Goal: Use online tool/utility: Utilize a website feature to perform a specific function

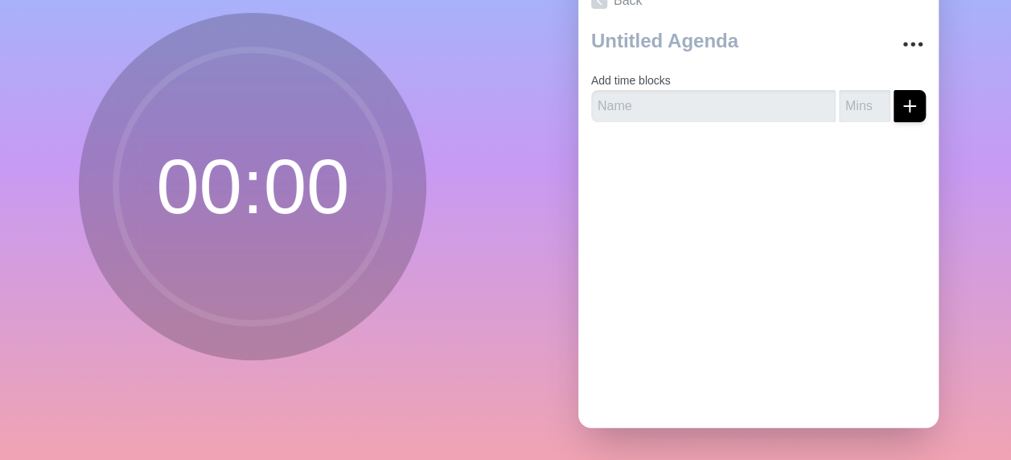
scroll to position [137, 0]
click at [253, 204] on circle at bounding box center [252, 186] width 273 height 273
click at [844, 90] on input "number" at bounding box center [864, 106] width 51 height 32
click at [862, 90] on input "1" at bounding box center [864, 106] width 51 height 32
click at [862, 90] on input "2" at bounding box center [864, 106] width 51 height 32
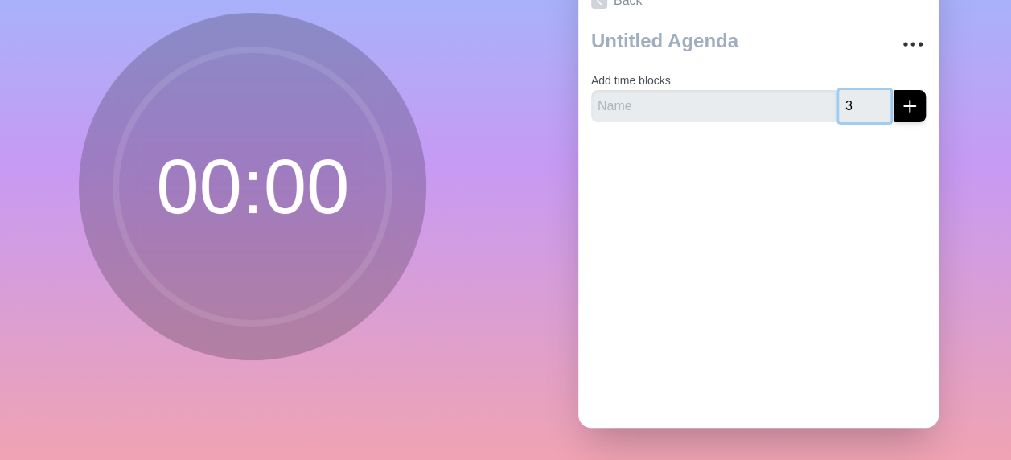
click at [862, 90] on input "3" at bounding box center [864, 106] width 51 height 32
click at [862, 90] on input "4" at bounding box center [864, 106] width 51 height 32
click at [862, 90] on input "5" at bounding box center [864, 106] width 51 height 32
click at [862, 90] on input "6" at bounding box center [864, 106] width 51 height 32
click at [862, 90] on input "7" at bounding box center [864, 106] width 51 height 32
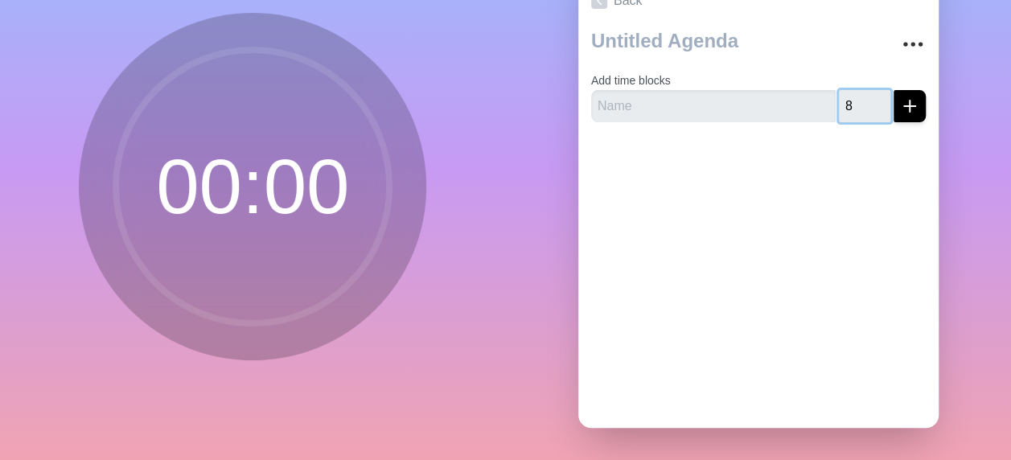
click at [862, 90] on input "8" at bounding box center [864, 106] width 51 height 32
click at [862, 90] on input "9" at bounding box center [864, 106] width 51 height 32
type input "10"
click at [862, 90] on input "10" at bounding box center [864, 106] width 51 height 32
click at [662, 94] on input "text" at bounding box center [713, 106] width 244 height 32
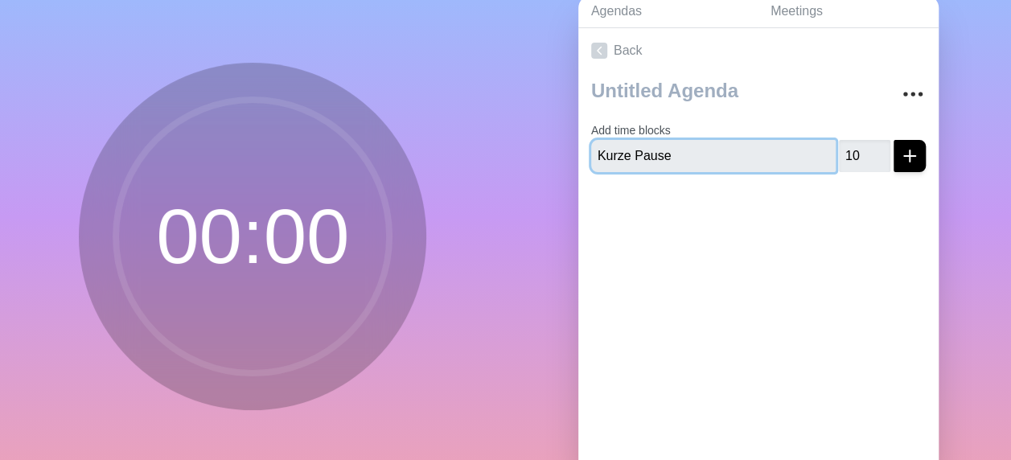
scroll to position [0, 0]
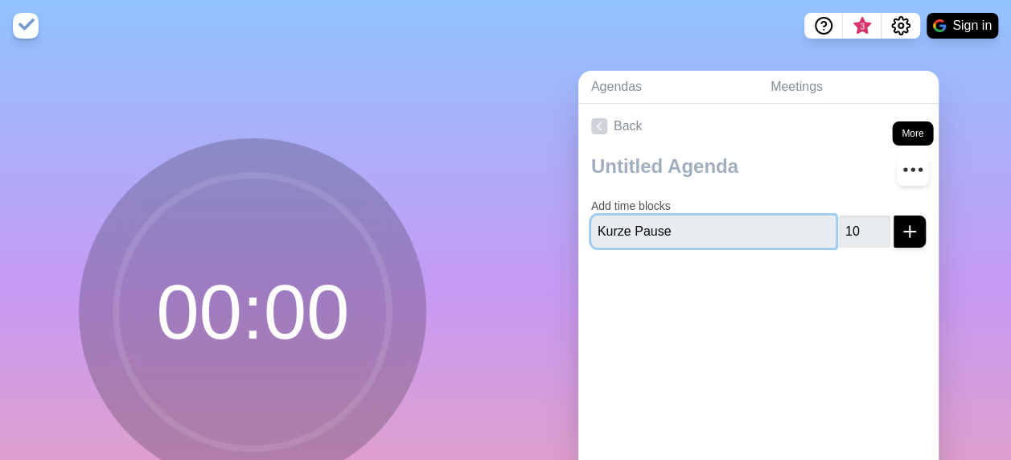
type input "Kurze Pause"
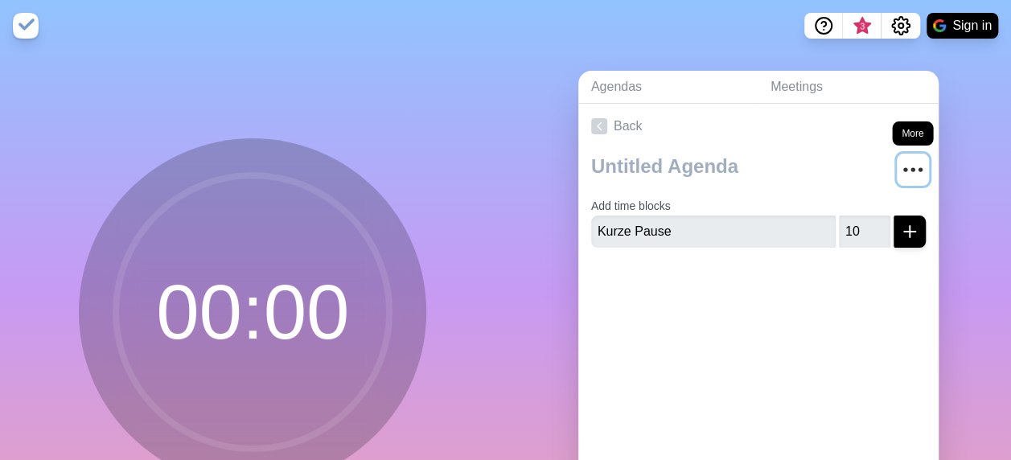
click at [900, 169] on icon "More" at bounding box center [913, 170] width 26 height 26
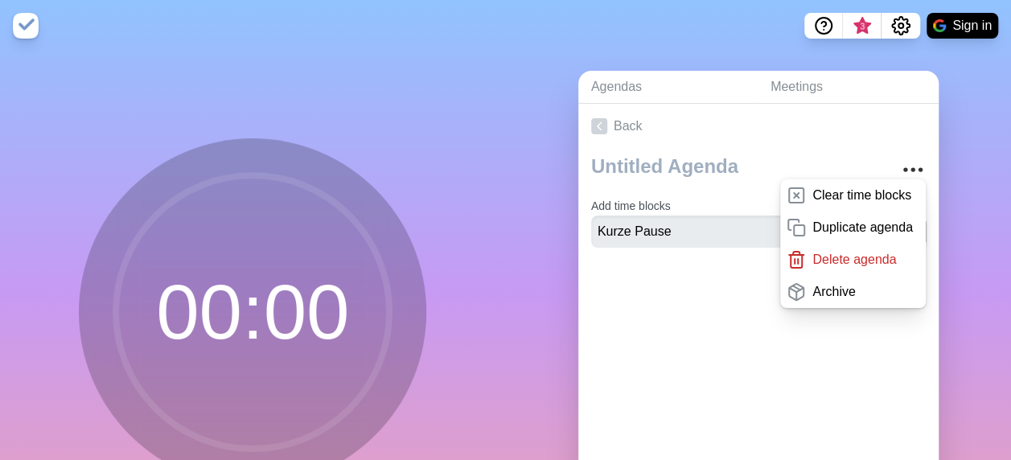
click at [865, 393] on div "Back Clear time blocks Duplicate agenda Delete agenda Archive Add time blocks K…" at bounding box center [758, 328] width 360 height 449
click at [761, 379] on div "Back Clear time blocks Duplicate agenda Delete agenda Archive Add time blocks K…" at bounding box center [758, 328] width 360 height 449
click at [756, 399] on div "Back Clear time blocks Duplicate agenda Delete agenda Archive Add time blocks K…" at bounding box center [758, 328] width 360 height 449
click at [968, 257] on div "Agendas Meetings Back Clear time blocks Duplicate agenda Delete agenda Archive …" at bounding box center [759, 318] width 506 height 534
click at [723, 233] on input "Kurze Pause" at bounding box center [713, 231] width 244 height 32
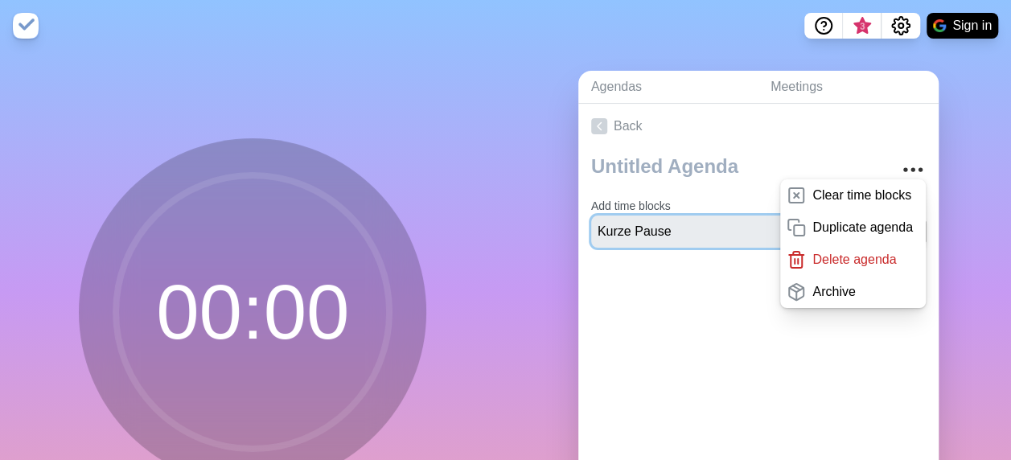
click at [893, 215] on button "submit" at bounding box center [909, 231] width 32 height 32
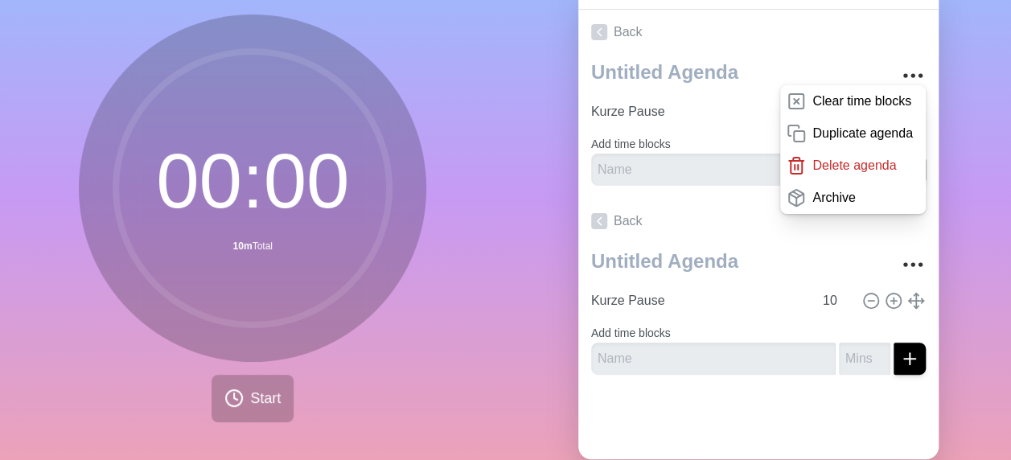
scroll to position [57, 0]
